Goal: Transaction & Acquisition: Purchase product/service

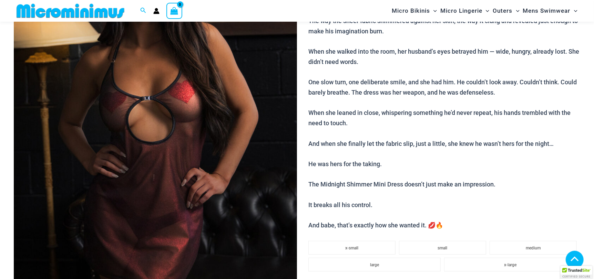
scroll to position [166, 0]
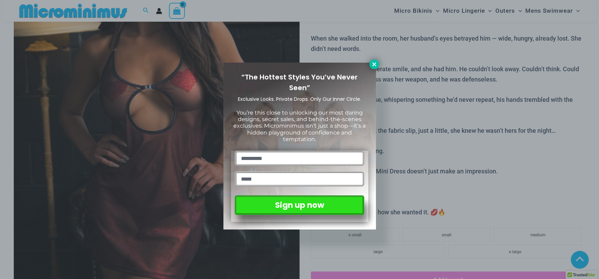
click at [373, 64] on icon at bounding box center [374, 64] width 6 height 6
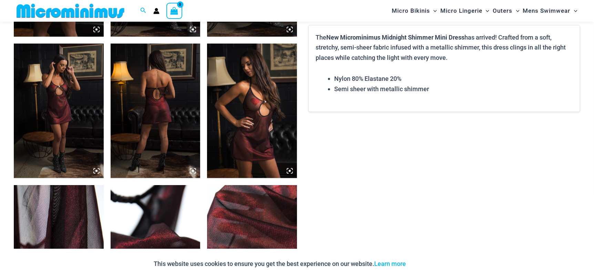
scroll to position [579, 0]
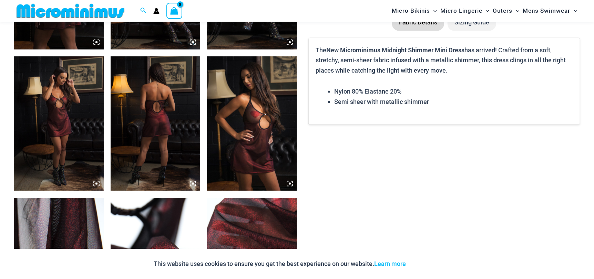
click at [145, 120] on img at bounding box center [156, 123] width 90 height 135
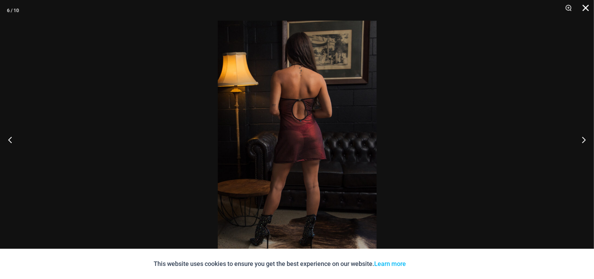
click at [584, 10] on button "Close" at bounding box center [582, 10] width 17 height 21
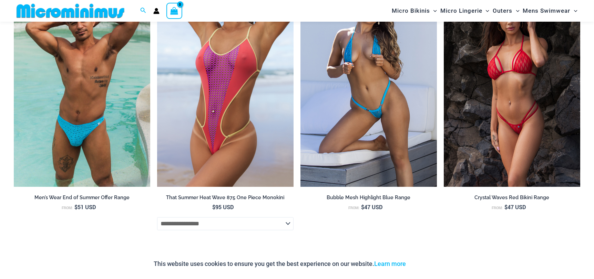
scroll to position [924, 0]
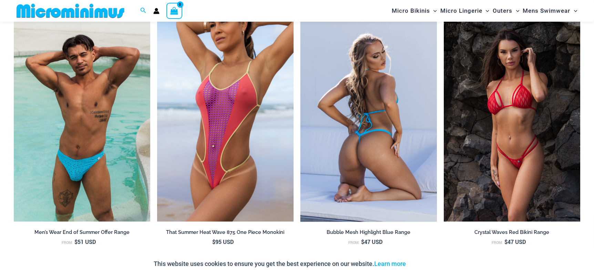
click at [328, 125] on img at bounding box center [368, 119] width 136 height 205
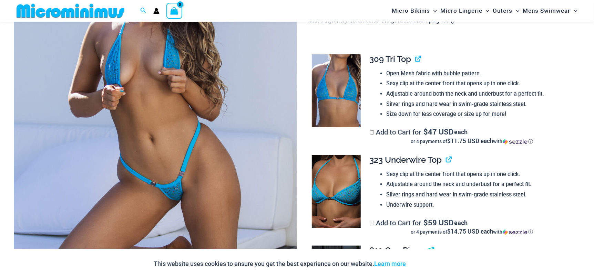
scroll to position [132, 0]
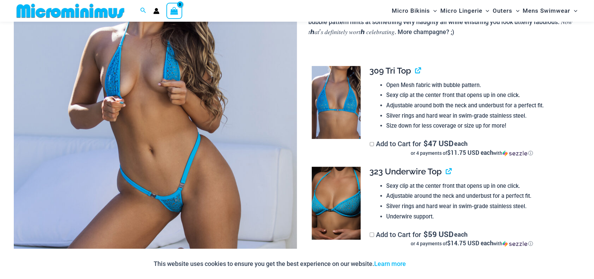
click at [343, 103] on img at bounding box center [336, 102] width 49 height 73
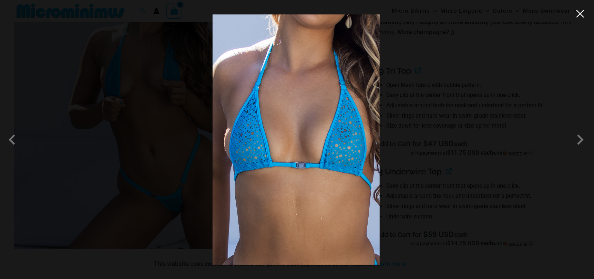
click at [579, 13] on button "Close" at bounding box center [580, 14] width 10 height 10
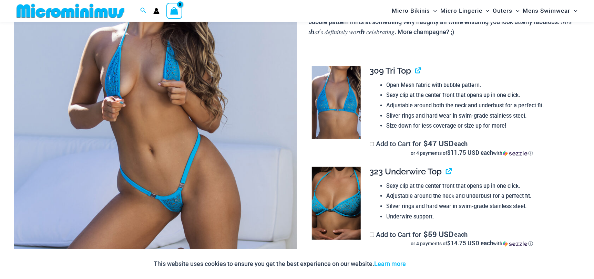
click at [337, 194] on img at bounding box center [336, 203] width 49 height 73
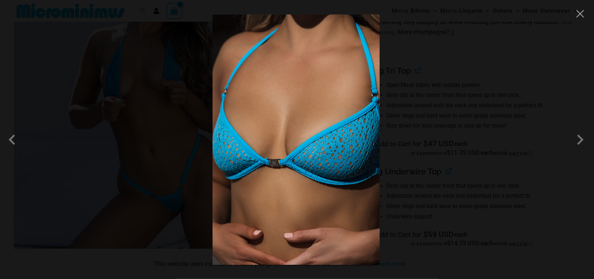
click at [478, 133] on div at bounding box center [297, 139] width 594 height 279
